Goal: Register for event/course

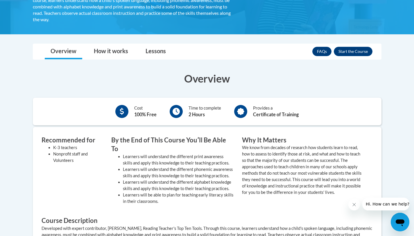
scroll to position [130, 0]
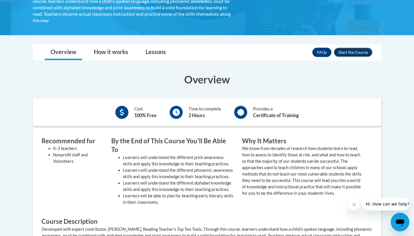
click at [346, 51] on button "Enroll" at bounding box center [353, 52] width 39 height 9
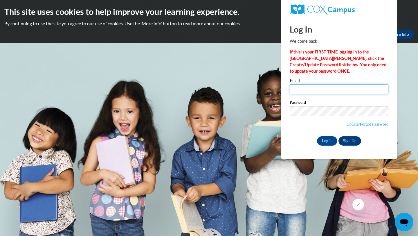
click at [330, 89] on input "Email" at bounding box center [339, 89] width 99 height 10
type input "mwhit305@students.kennesaw.edu"
click at [329, 138] on input "Log In" at bounding box center [327, 140] width 20 height 9
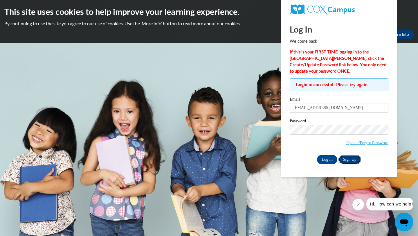
click at [350, 161] on link "Sign Up" at bounding box center [350, 159] width 23 height 9
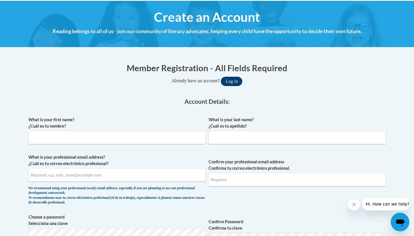
scroll to position [65, 0]
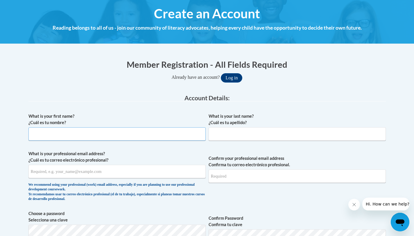
click at [180, 132] on input "What is your first name? ¿Cuál es tu nombre?" at bounding box center [116, 133] width 177 height 13
type input "Marlo"
click at [274, 131] on input "What is your last name? ¿Cuál es tu apellido?" at bounding box center [297, 133] width 177 height 13
type input "White"
click at [134, 173] on input "What is your professional email address? ¿Cuál es tu correo electrónico profesi…" at bounding box center [116, 171] width 177 height 13
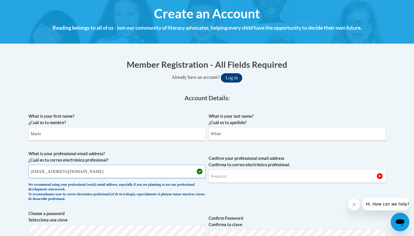
type input "mwhit305@students.kennesaw.edu"
click at [265, 175] on input "Confirm your professional email address Confirma tu correo electrónico profesio…" at bounding box center [297, 175] width 177 height 13
type input "mwhit305@students.kennesaw.edu"
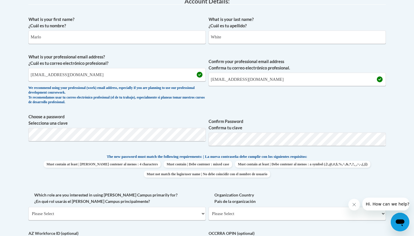
scroll to position [163, 0]
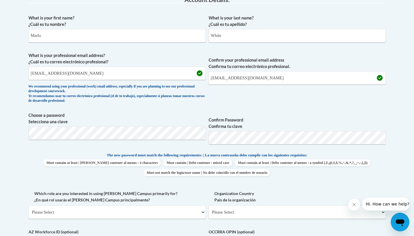
click at [191, 98] on div "We recommend using your professional (work) email address, especially if you ar…" at bounding box center [116, 93] width 177 height 19
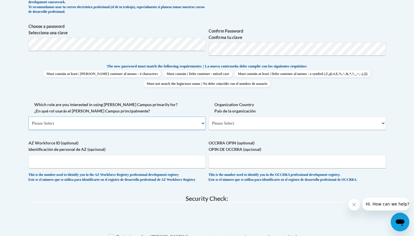
click at [151, 122] on select "Please Select College/University | Colegio/Universidad Community/Nonprofit Part…" at bounding box center [116, 122] width 177 height 13
select select "5a18ea06-2b54-4451-96f2-d152daf9eac5"
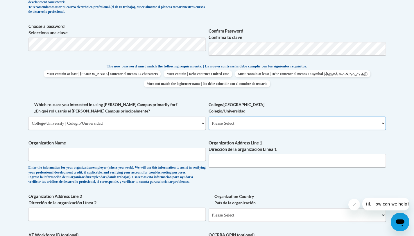
click at [235, 126] on select "Please Select College/University Staff | Empleado universitario College/Univers…" at bounding box center [297, 122] width 177 height 13
select select "99b32b07-cffc-426c-8bf6-0cd77760d84b"
click at [134, 157] on input "Organization Name" at bounding box center [116, 154] width 177 height 13
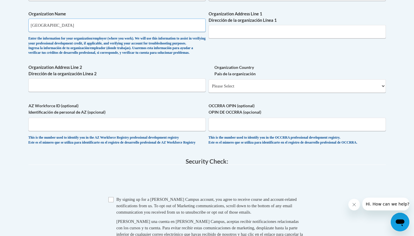
scroll to position [382, 0]
type input "Kennesaw State University"
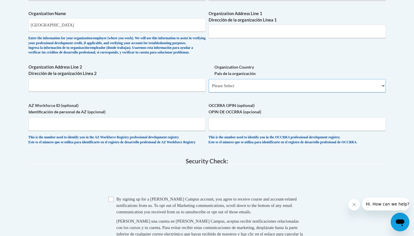
click at [245, 91] on select "Please Select United States | Estados Unidos Outside of the United States | Fue…" at bounding box center [297, 85] width 177 height 13
select select "ad49bcad-a171-4b2e-b99c-48b446064914"
select select
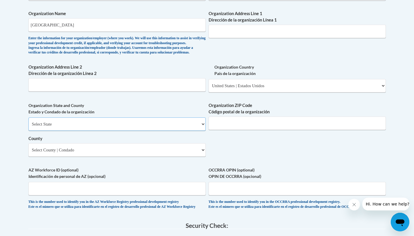
click at [152, 131] on select "Select State Alabama Alaska Arizona Arkansas California Colorado Connecticut De…" at bounding box center [116, 123] width 177 height 13
select select "Georgia"
click at [244, 130] on input "Organization ZIP Code Código postal de la organización" at bounding box center [297, 122] width 177 height 13
click at [229, 29] on input "Organization Address Line 1 Dirección de la organización Línea 1" at bounding box center [297, 31] width 177 height 13
paste input "1000 Chastain Rd NW"
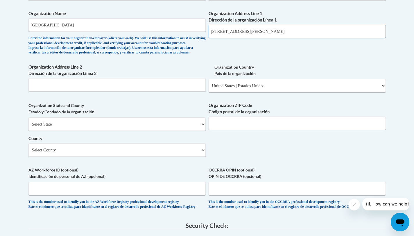
type input "1000 Chastain Rd NW"
click at [236, 130] on input "Organization ZIP Code Código postal de la organización" at bounding box center [297, 122] width 177 height 13
type input "30144"
click at [80, 157] on select "Select County Appling Atkinson Bacon Baker Baldwin Banks Barrow Bartow Ben Hill…" at bounding box center [116, 149] width 177 height 13
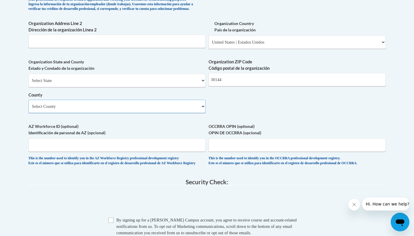
scroll to position [432, 0]
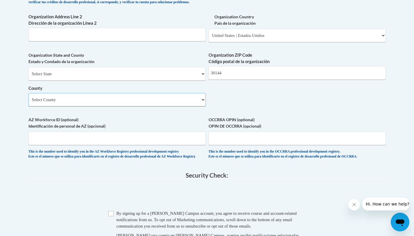
click at [150, 106] on select "Select County Appling Atkinson Bacon Baker Baldwin Banks Barrow Bartow Ben Hill…" at bounding box center [116, 99] width 177 height 13
select select "Cobb"
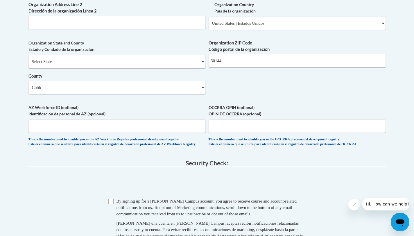
scroll to position [520, 0]
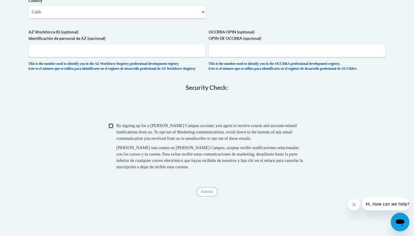
click at [111, 128] on input "Checkbox" at bounding box center [110, 125] width 5 height 5
checkbox input "true"
click at [203, 196] on input "Submit" at bounding box center [206, 191] width 21 height 9
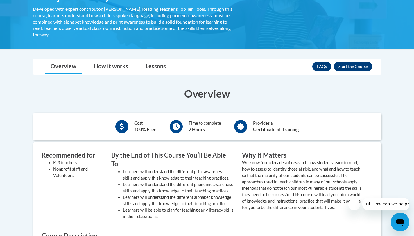
scroll to position [121, 0]
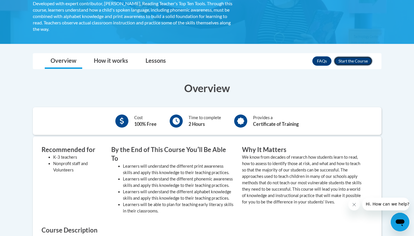
click at [357, 64] on button "Enroll" at bounding box center [353, 60] width 39 height 9
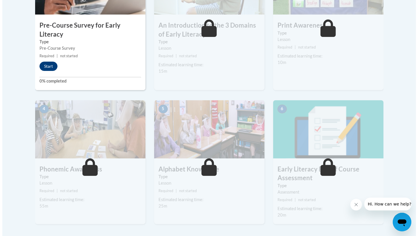
scroll to position [217, 0]
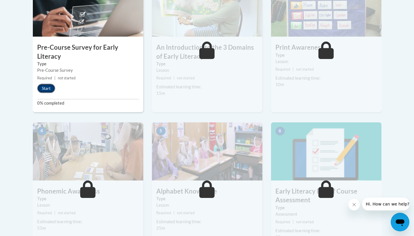
click at [44, 86] on button "Start" at bounding box center [46, 88] width 18 height 9
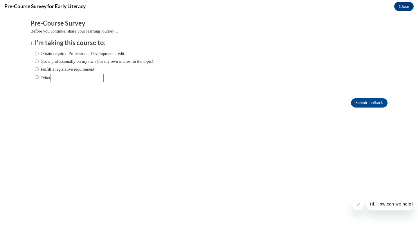
scroll to position [0, 0]
click at [36, 53] on label "Obtain required Professional Development credit." at bounding box center [80, 53] width 91 height 6
click at [36, 53] on input "Obtain required Professional Development credit." at bounding box center [37, 53] width 4 height 6
radio input "true"
click at [368, 102] on input "Submit feedback" at bounding box center [369, 102] width 37 height 9
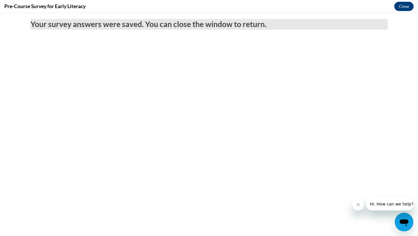
click at [357, 205] on icon "Close message from company" at bounding box center [358, 204] width 3 height 3
click at [360, 206] on icon "Close message from company" at bounding box center [358, 204] width 5 height 5
click at [404, 7] on button "Close" at bounding box center [403, 6] width 19 height 9
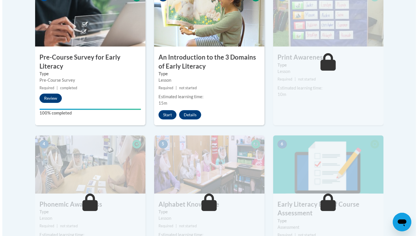
scroll to position [205, 0]
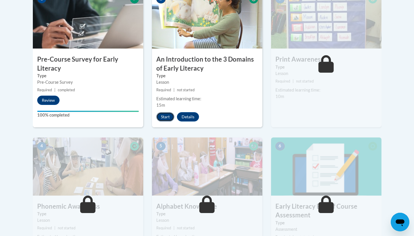
click at [169, 117] on button "Start" at bounding box center [165, 116] width 18 height 9
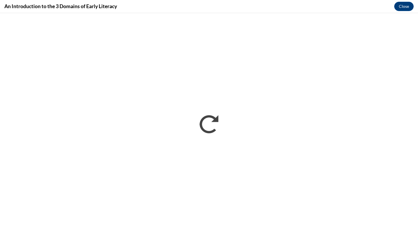
scroll to position [0, 0]
